Goal: Transaction & Acquisition: Purchase product/service

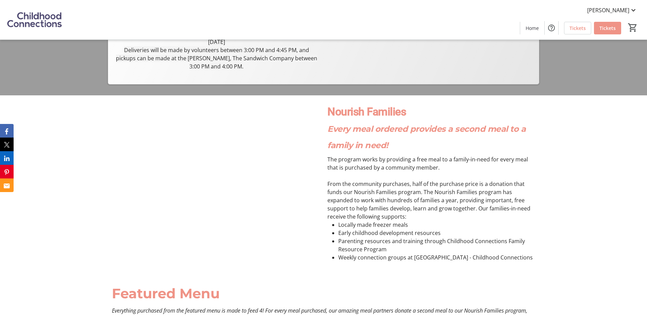
scroll to position [110, 0]
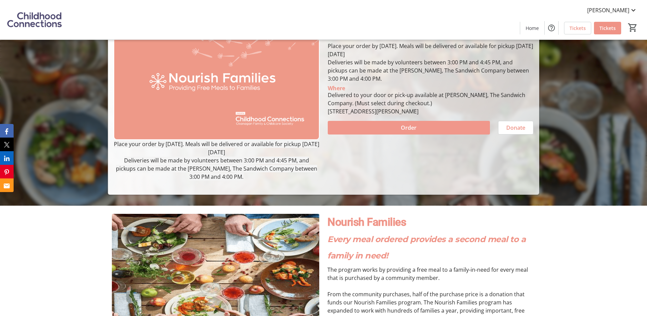
click at [427, 126] on span at bounding box center [409, 127] width 162 height 16
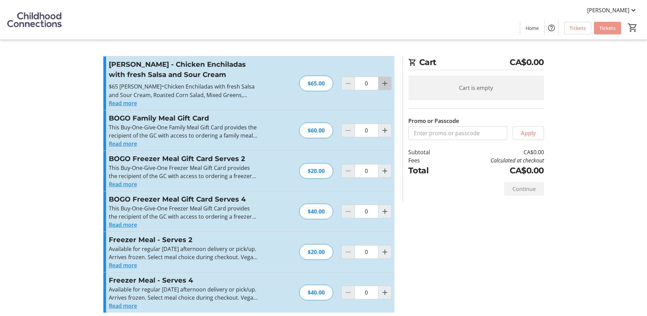
click at [385, 87] on mat-icon "Increment by one" at bounding box center [385, 83] width 8 height 8
type input "1"
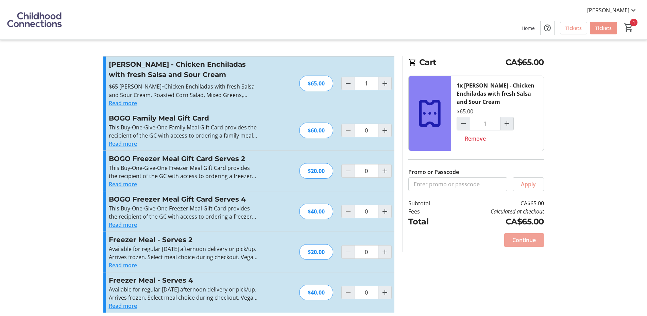
click at [535, 243] on span "Continue" at bounding box center [523, 240] width 23 height 8
